Goal: Information Seeking & Learning: Learn about a topic

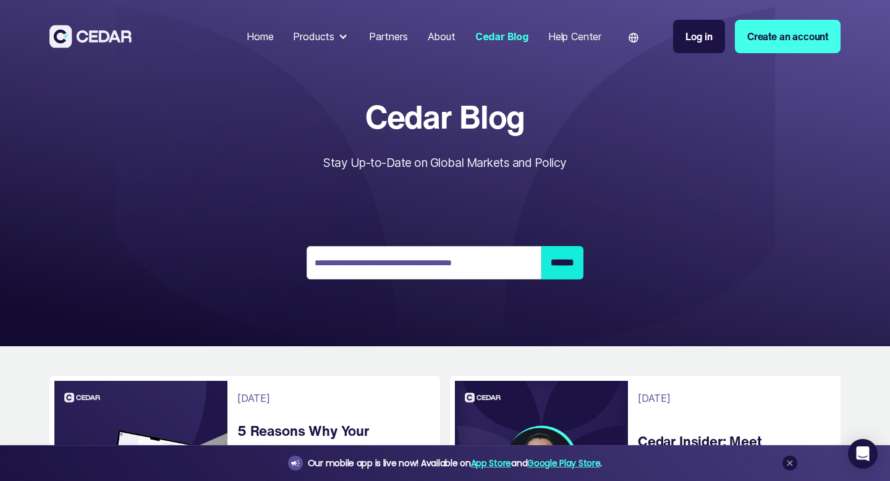
click at [767, 44] on link "Create an account" at bounding box center [788, 36] width 106 height 33
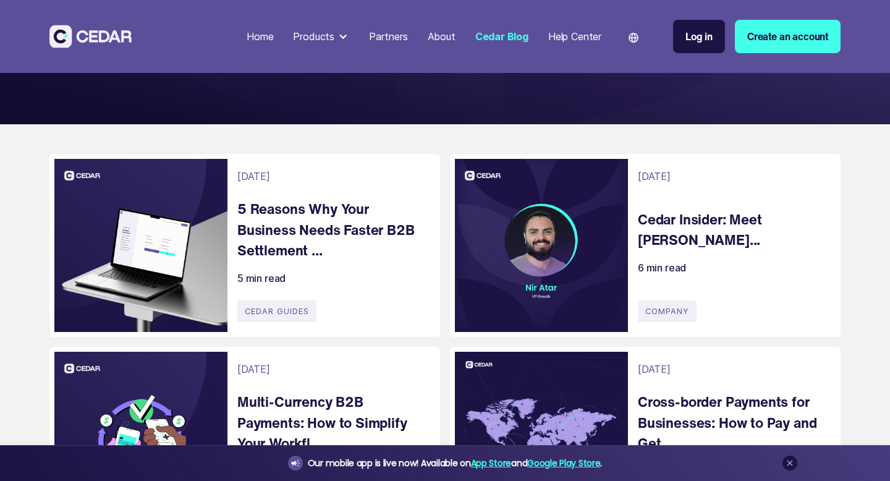
click at [262, 227] on h4 "5 Reasons Why Your Business Needs Faster B2B Settlement ..." at bounding box center [332, 229] width 190 height 62
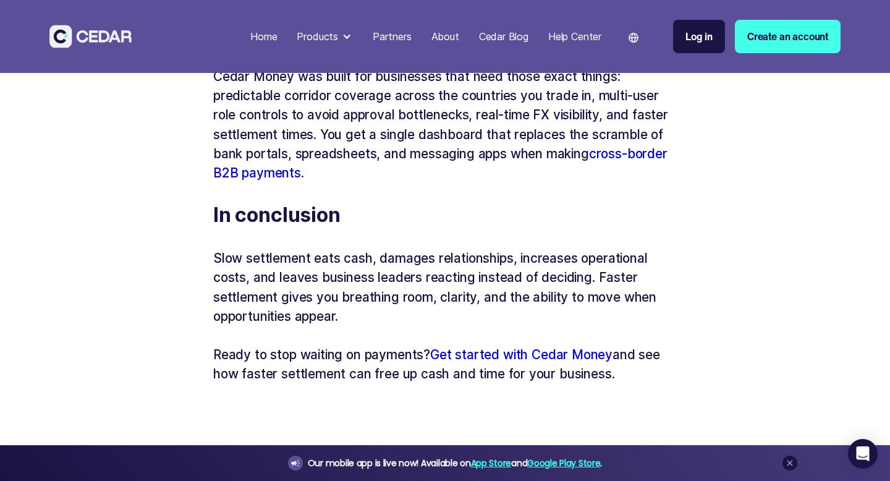
scroll to position [2906, 0]
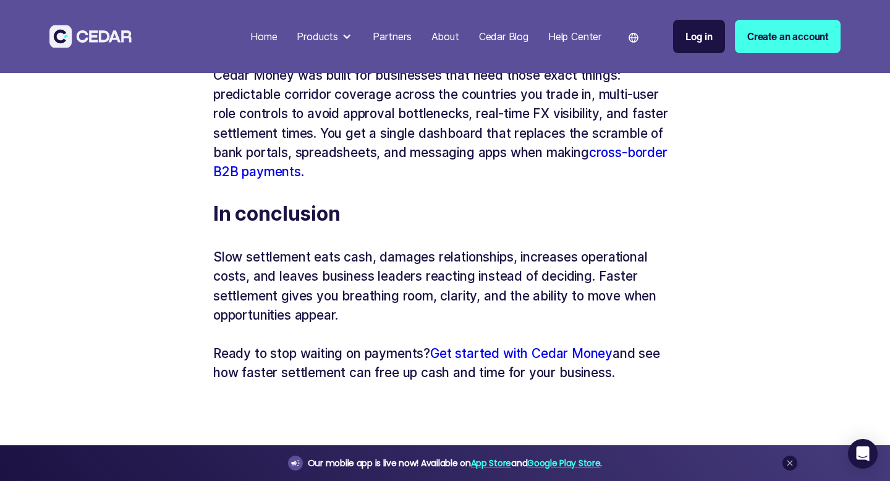
drag, startPoint x: 213, startPoint y: 259, endPoint x: 434, endPoint y: 360, distance: 243.1
copy div "Slow settlement eats cash, damages relationships, increases operational costs, …"
